Goal: Find specific page/section: Find specific page/section

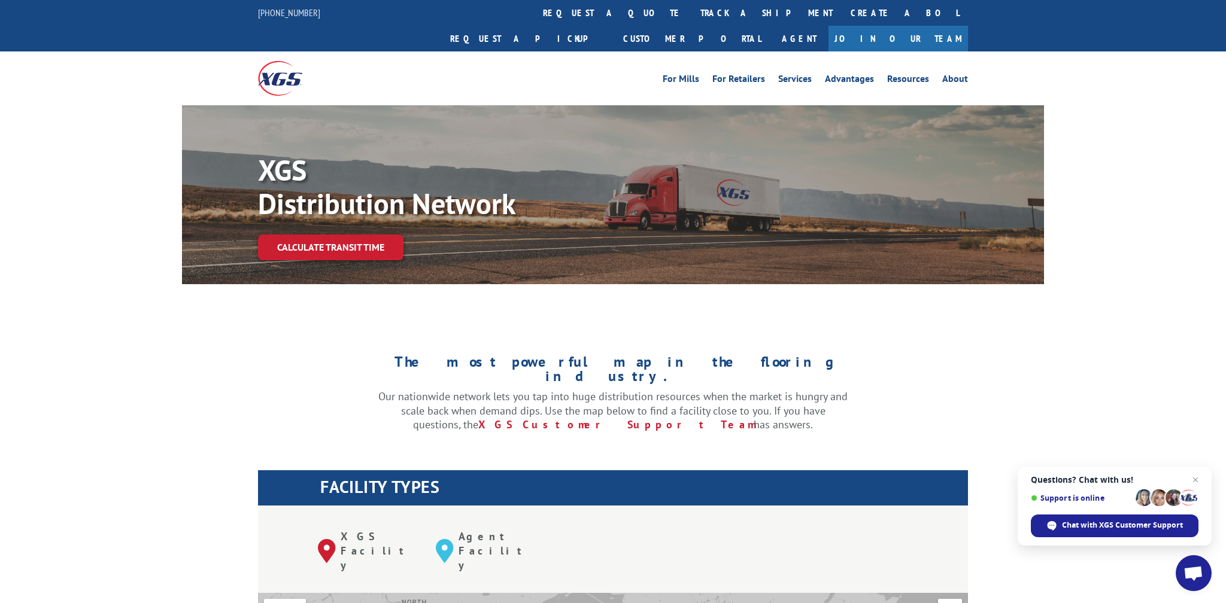
scroll to position [397, 0]
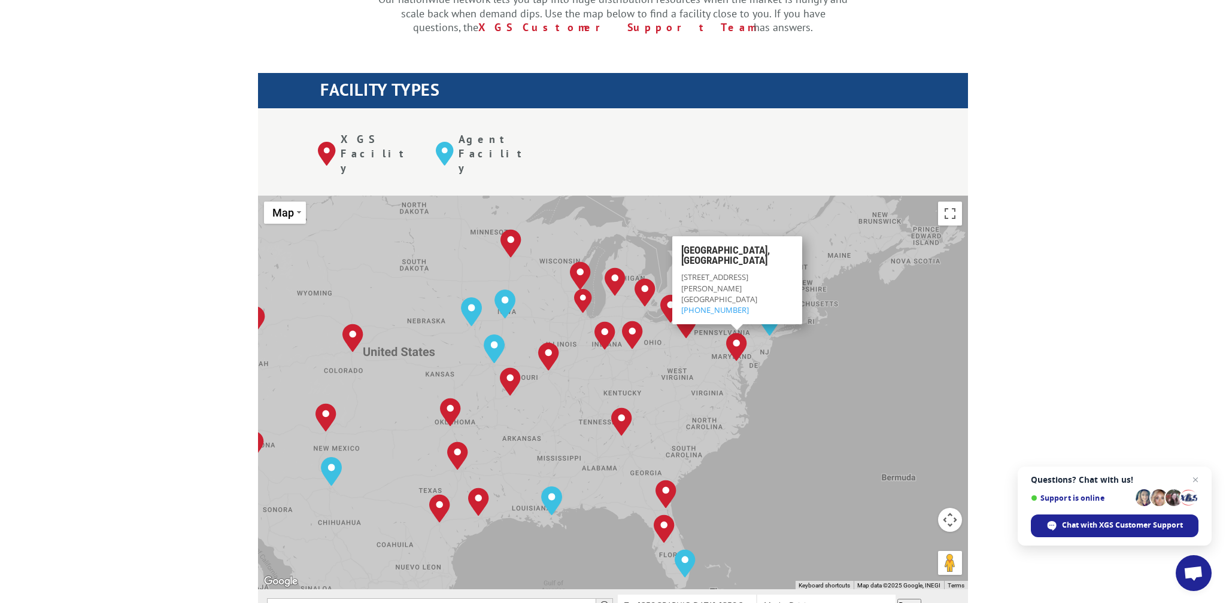
click at [842, 196] on div "[GEOGRAPHIC_DATA], [GEOGRAPHIC_DATA] [GEOGRAPHIC_DATA], [GEOGRAPHIC_DATA] [GEOG…" at bounding box center [613, 393] width 710 height 394
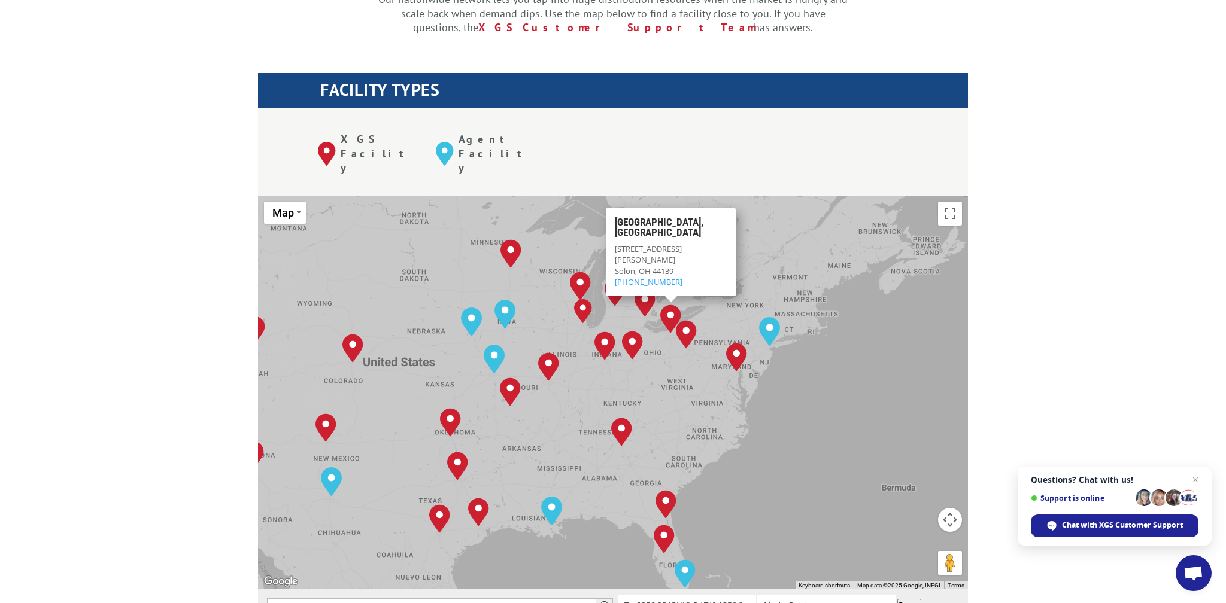
click at [949, 508] on button "Map camera controls" at bounding box center [950, 520] width 24 height 24
click at [923, 478] on button "Zoom in" at bounding box center [920, 490] width 24 height 24
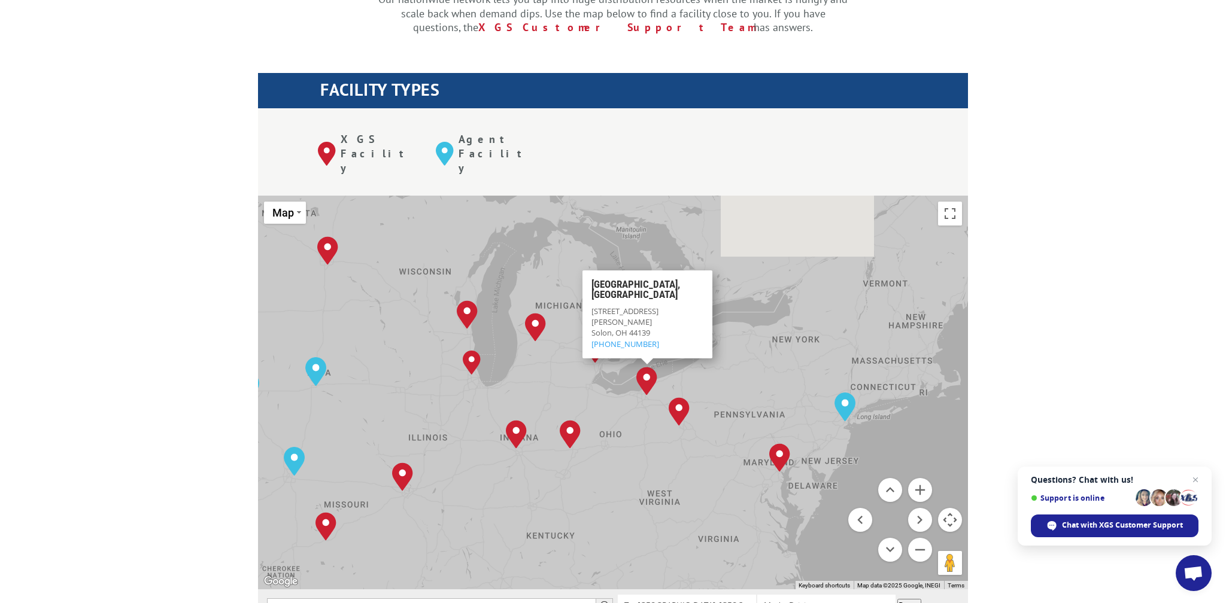
drag, startPoint x: 788, startPoint y: 308, endPoint x: 695, endPoint y: 441, distance: 162.4
click at [695, 441] on div "Albuquerque, NM Baltimore, MD Boise, ID Chicago, IL Chino, CA Cleveland, OH Dal…" at bounding box center [613, 393] width 710 height 394
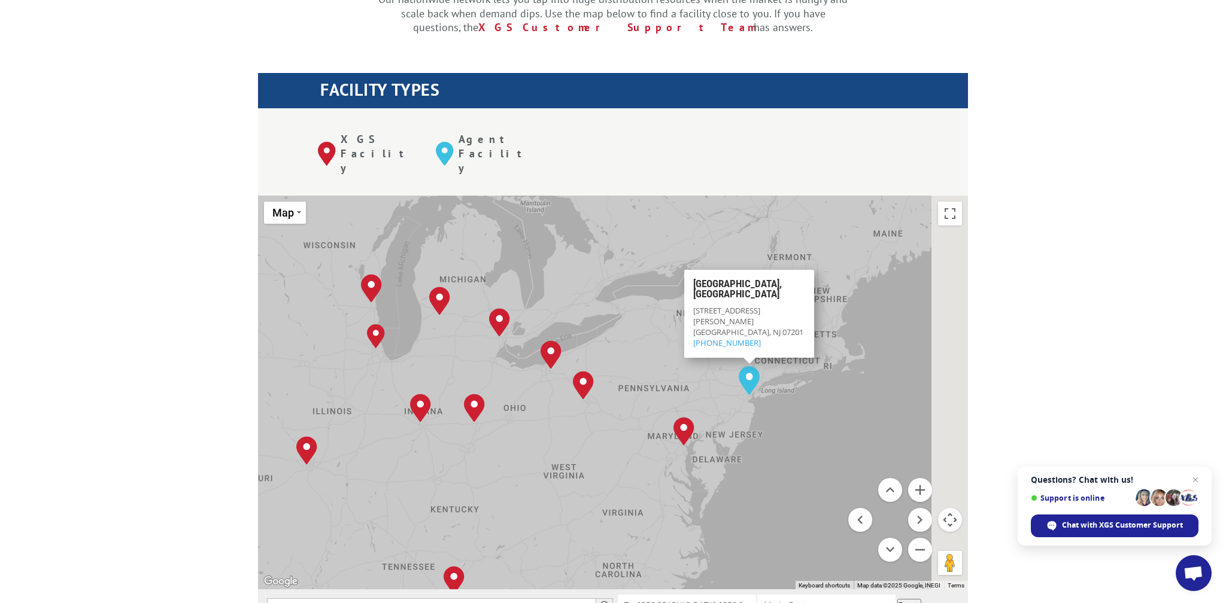
drag, startPoint x: 737, startPoint y: 317, endPoint x: 638, endPoint y: 280, distance: 106.1
click at [638, 280] on div "Albuquerque, NM Baltimore, MD Boise, ID Chicago, IL Chino, CA Cleveland, OH Dal…" at bounding box center [613, 393] width 710 height 394
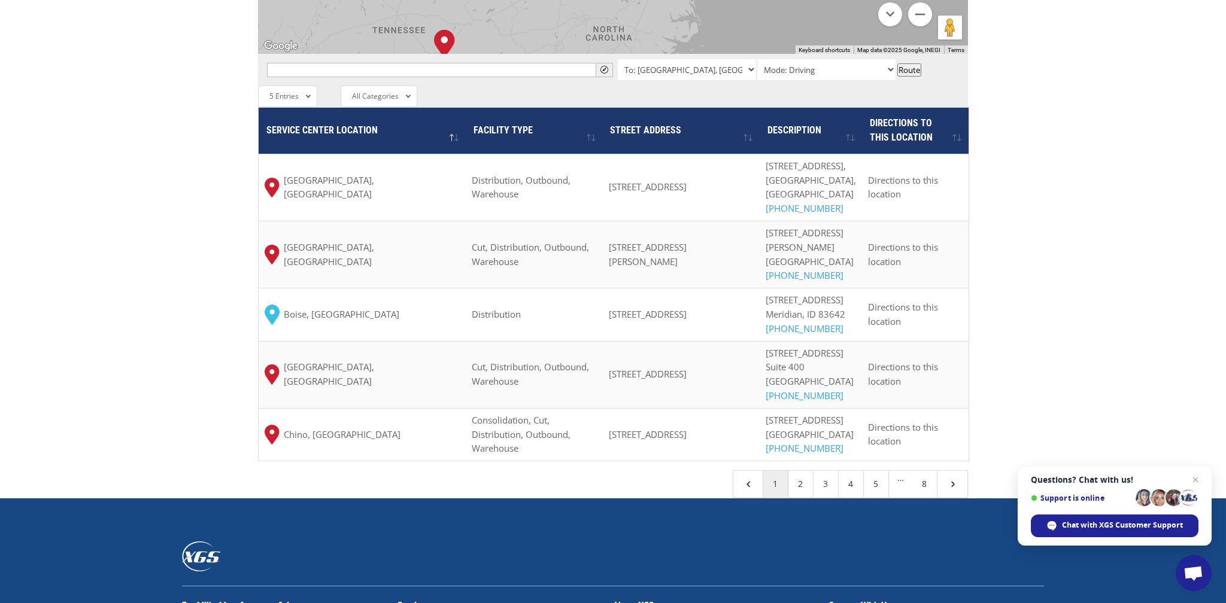
scroll to position [925, 0]
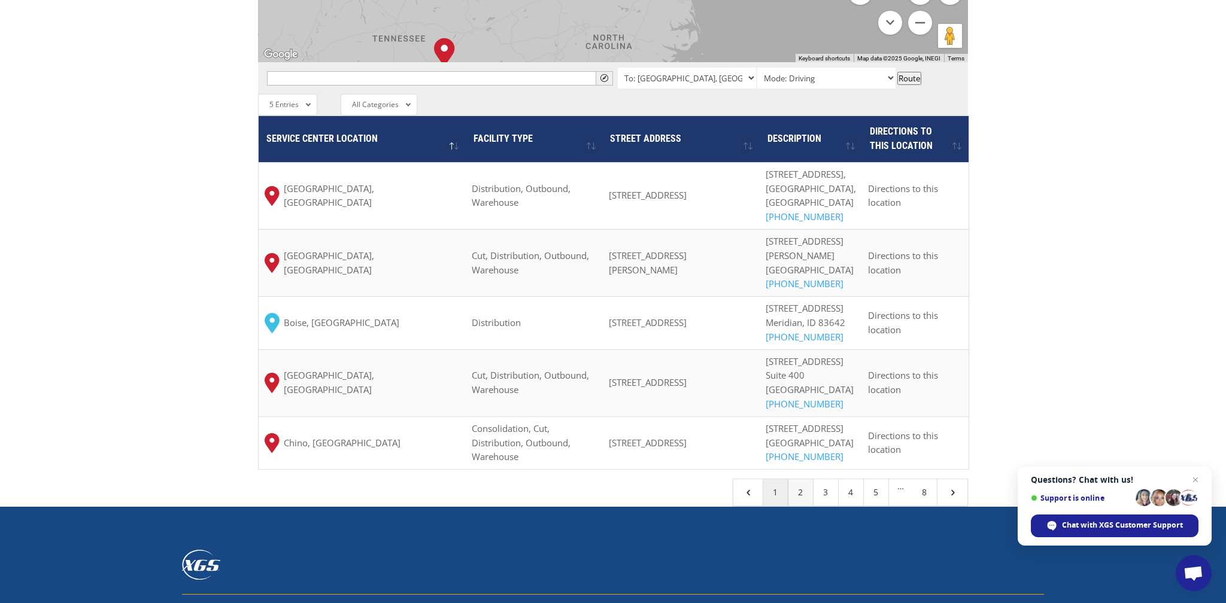
click at [801, 506] on link "2" at bounding box center [800, 492] width 25 height 26
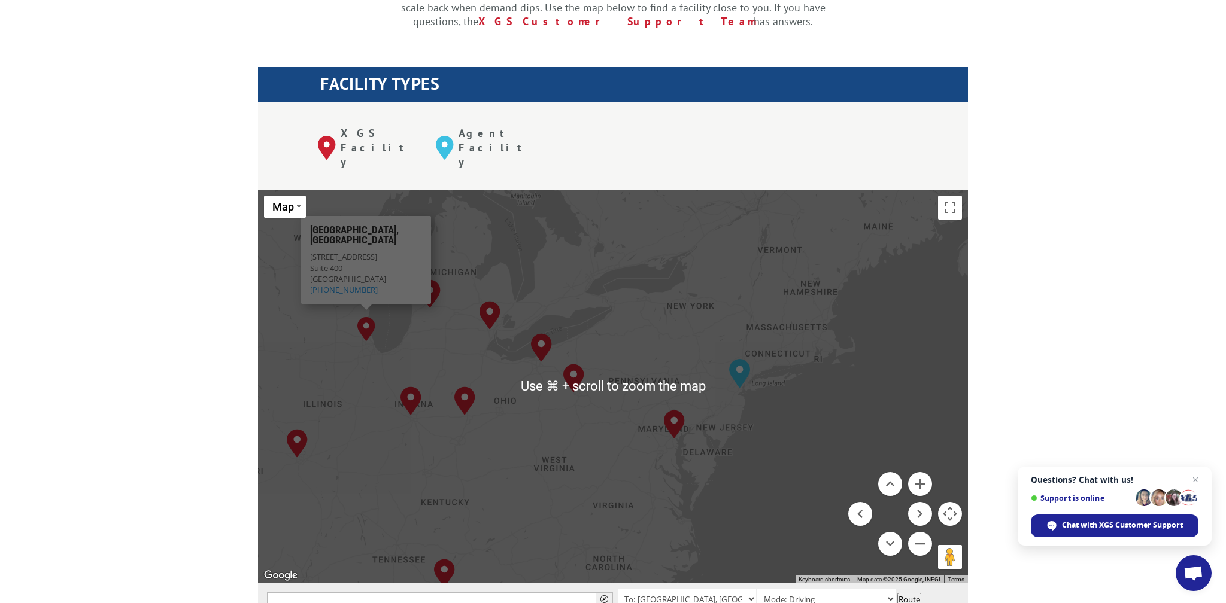
scroll to position [401, 0]
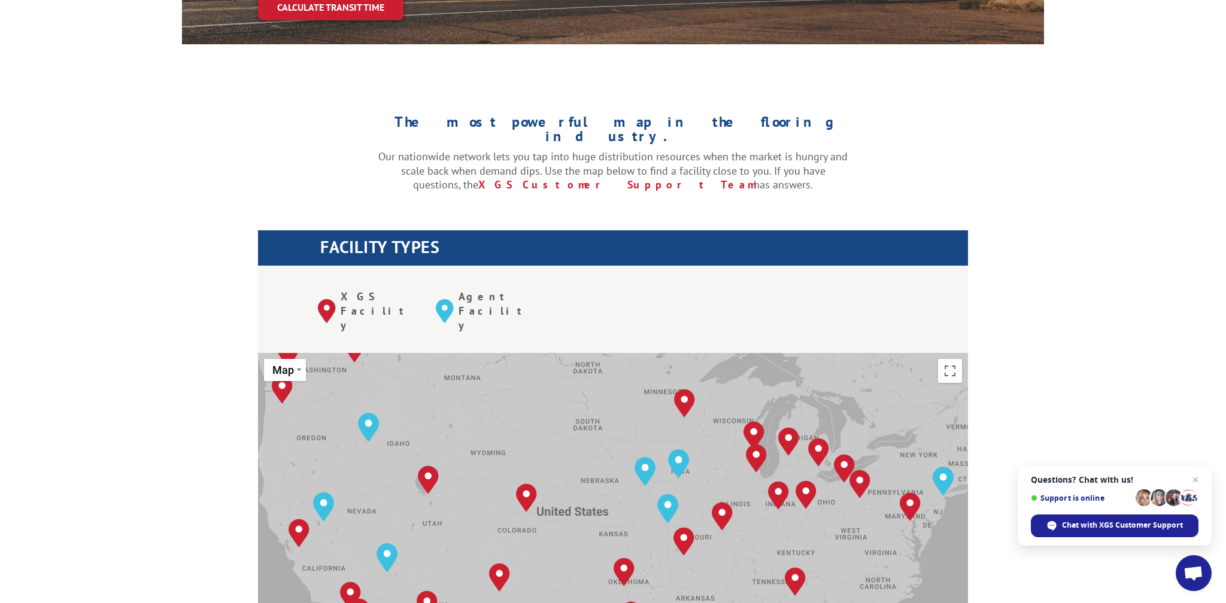
scroll to position [251, 0]
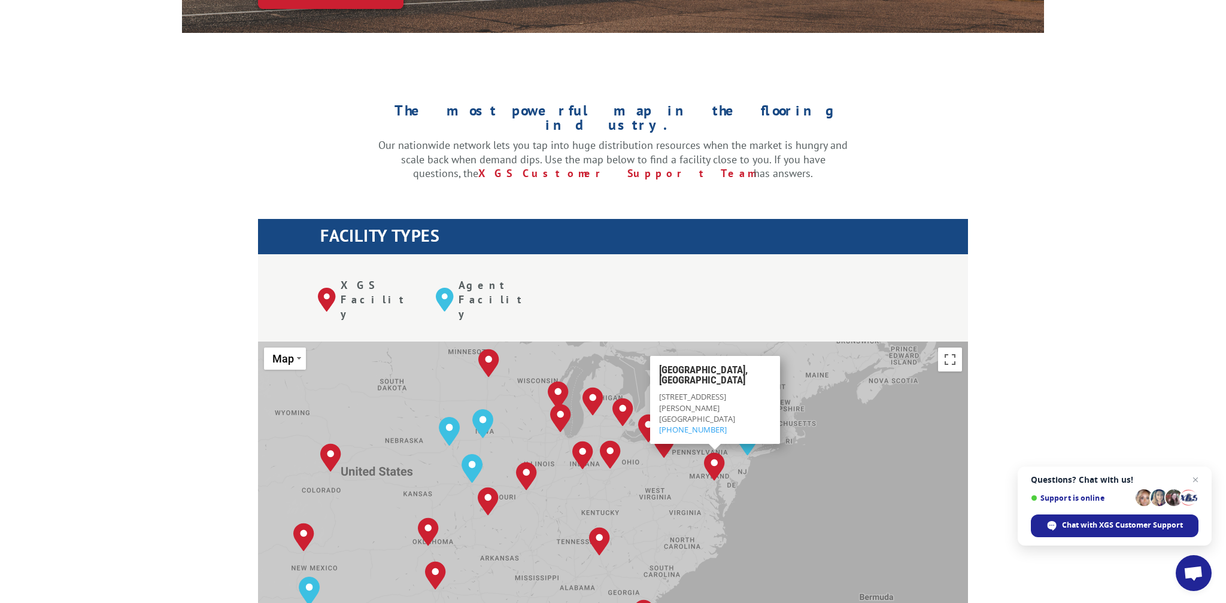
drag, startPoint x: 848, startPoint y: 329, endPoint x: 690, endPoint y: 300, distance: 160.0
click at [690, 342] on div "[GEOGRAPHIC_DATA], [GEOGRAPHIC_DATA] [GEOGRAPHIC_DATA], [GEOGRAPHIC_DATA] [GEOG…" at bounding box center [613, 539] width 710 height 394
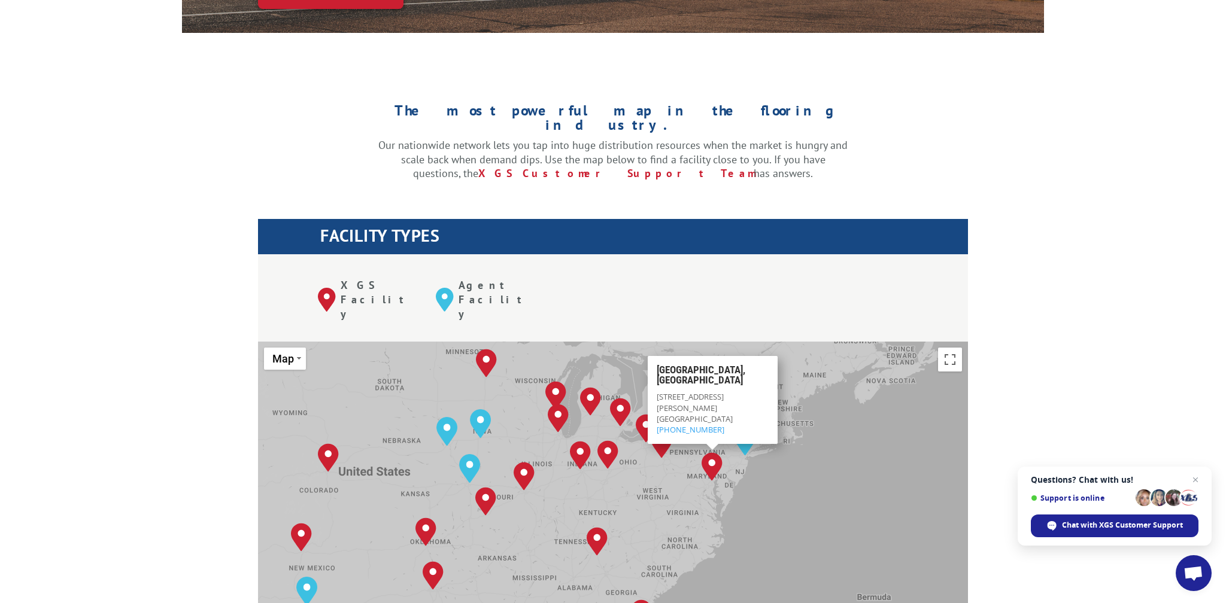
click at [693, 470] on div "[GEOGRAPHIC_DATA], [GEOGRAPHIC_DATA] [GEOGRAPHIC_DATA], [GEOGRAPHIC_DATA] [GEOG…" at bounding box center [613, 539] width 710 height 394
